Goal: Find contact information: Find contact information

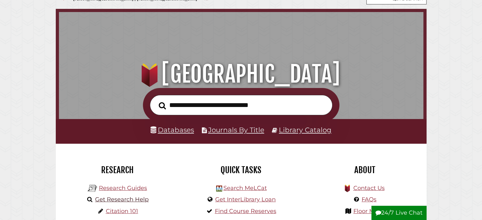
scroll to position [32, 0]
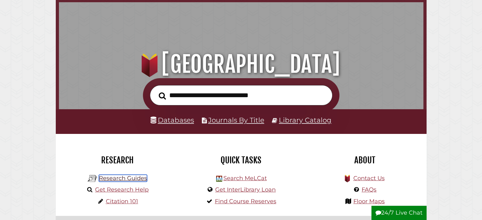
click at [127, 178] on link "Research Guides" at bounding box center [123, 178] width 48 height 7
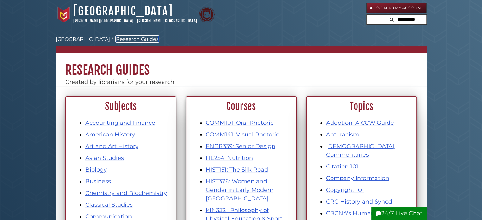
click at [128, 38] on link "Research Guides" at bounding box center [137, 39] width 43 height 6
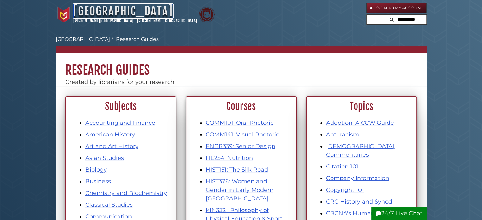
click at [113, 10] on link "[GEOGRAPHIC_DATA]" at bounding box center [123, 11] width 100 height 14
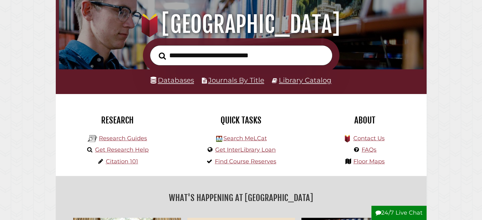
scroll to position [95, 0]
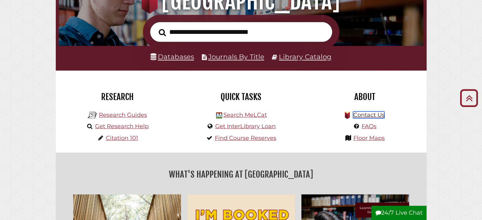
click at [371, 113] on link "Contact Us" at bounding box center [368, 115] width 31 height 7
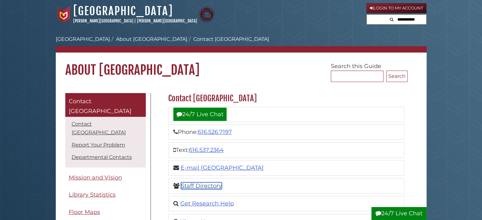
click at [199, 187] on link "Staff Directory" at bounding box center [201, 186] width 41 height 7
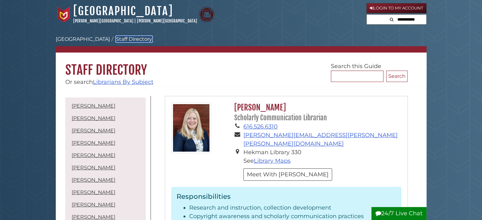
click at [117, 37] on link "Staff Directory" at bounding box center [134, 39] width 36 height 6
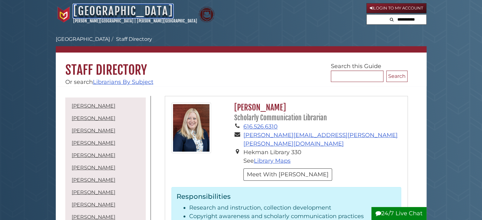
click at [113, 5] on link "[GEOGRAPHIC_DATA]" at bounding box center [123, 11] width 100 height 14
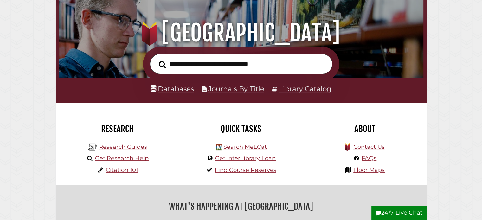
scroll to position [63, 0]
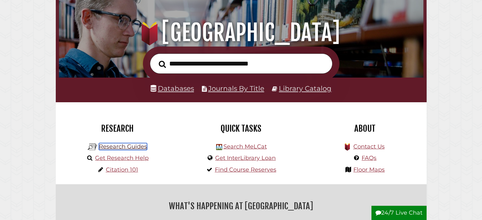
click at [112, 144] on link "Research Guides" at bounding box center [123, 146] width 48 height 7
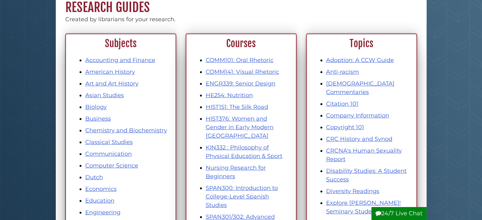
scroll to position [63, 0]
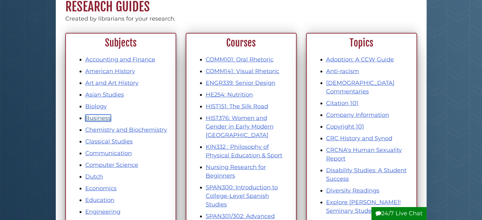
click at [89, 117] on link "Business" at bounding box center [98, 118] width 26 height 7
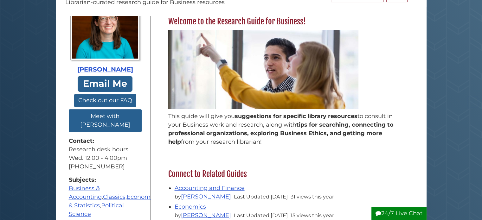
scroll to position [95, 0]
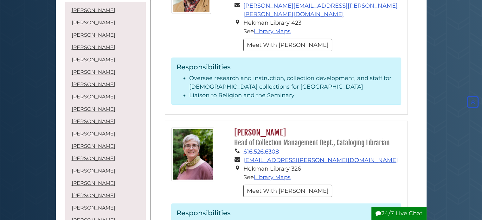
scroll to position [1514, 0]
click at [267, 185] on button "Meet With Francene" at bounding box center [288, 191] width 89 height 12
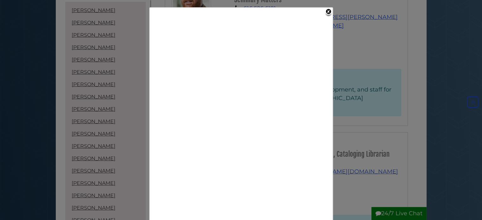
scroll to position [1502, 0]
click at [331, 12] on link "Close" at bounding box center [329, 13] width 8 height 9
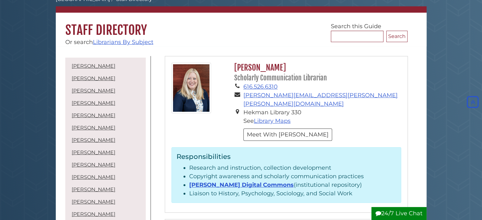
scroll to position [0, 0]
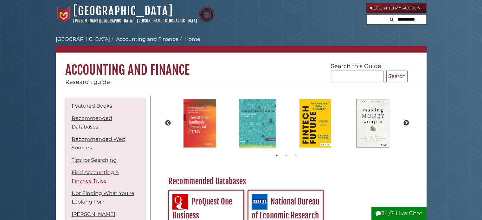
scroll to position [5, 0]
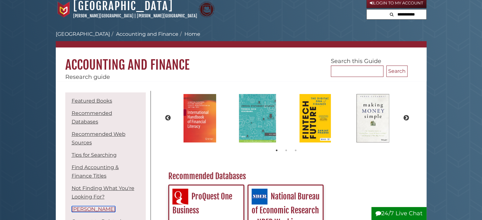
click at [102, 206] on link "[PERSON_NAME]" at bounding box center [94, 209] width 44 height 6
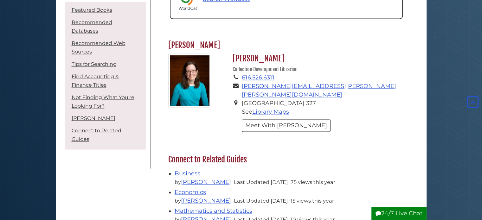
scroll to position [937, 0]
drag, startPoint x: 246, startPoint y: 36, endPoint x: 169, endPoint y: 37, distance: 76.4
click at [169, 41] on h2 "[PERSON_NAME]" at bounding box center [286, 46] width 243 height 10
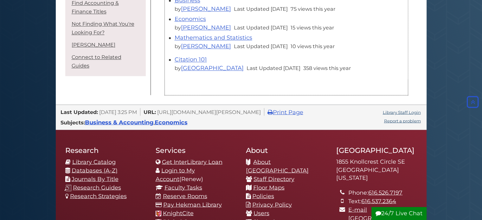
scroll to position [1080, 0]
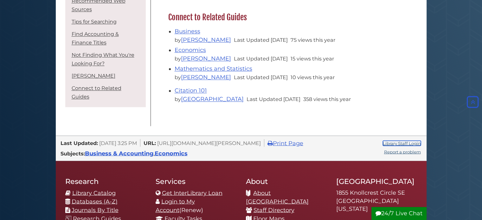
click at [395, 141] on link "Library Staff Login" at bounding box center [402, 143] width 38 height 5
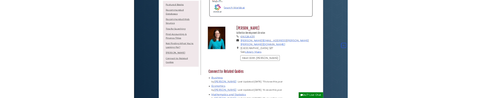
scroll to position [920, 0]
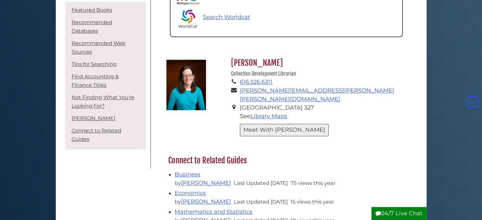
click at [273, 124] on button "Meet With Katherine" at bounding box center [284, 130] width 89 height 12
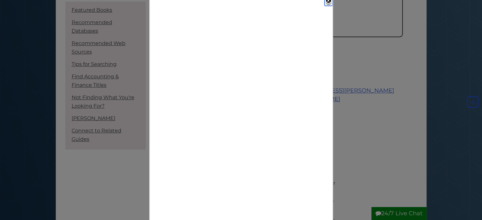
click at [329, 2] on link "Close" at bounding box center [329, 1] width 8 height 9
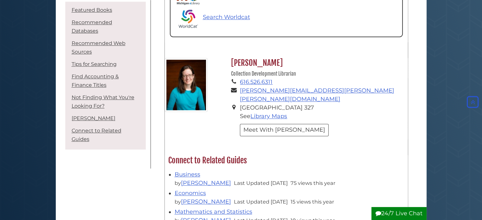
click at [226, 122] on div "Katherine Swart Van Hof Collection Development Librarian 616.526.6311 katherine…" at bounding box center [286, 102] width 243 height 88
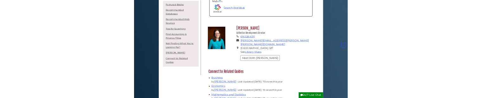
scroll to position [24, 243]
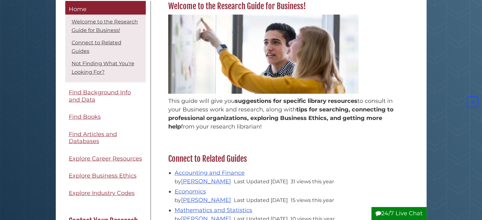
scroll to position [297, 0]
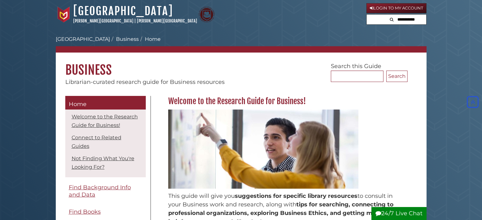
scroll to position [80, 0]
